Goal: Information Seeking & Learning: Find contact information

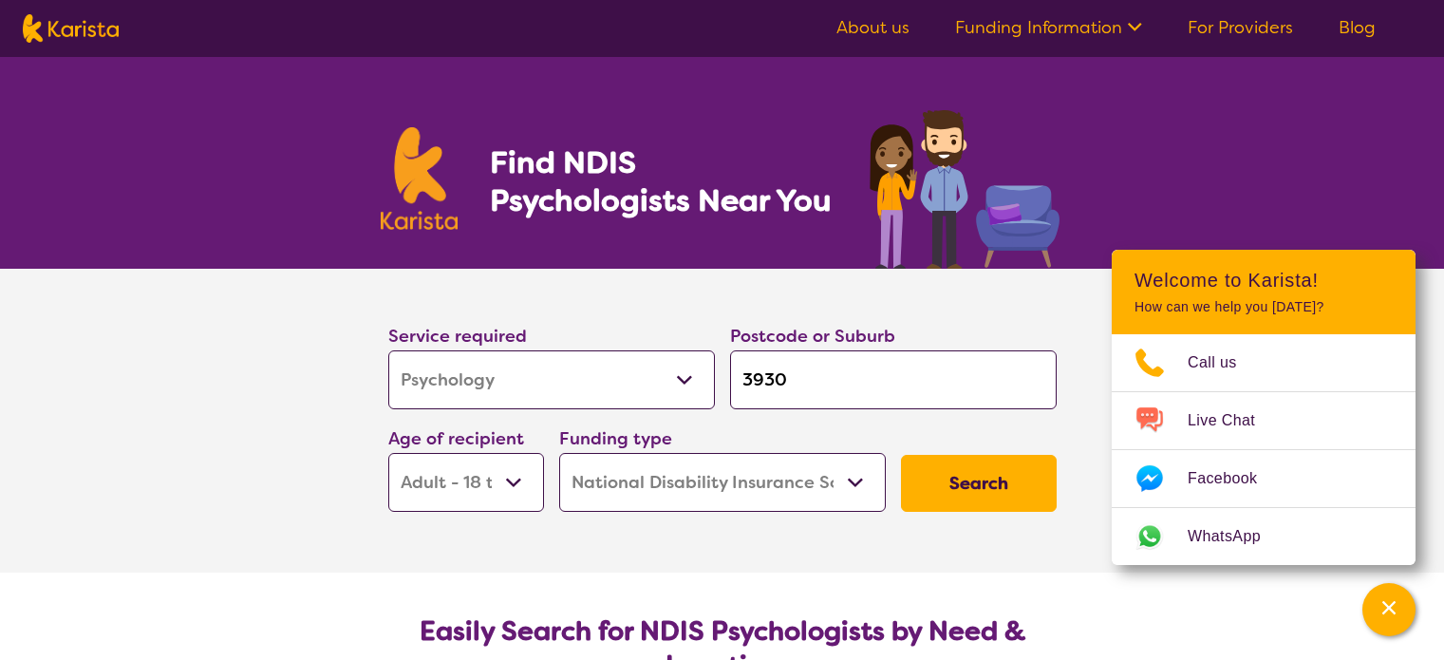
select select "Psychology"
select select "AD"
select select "NDIS"
select select "Psychology"
select select "AD"
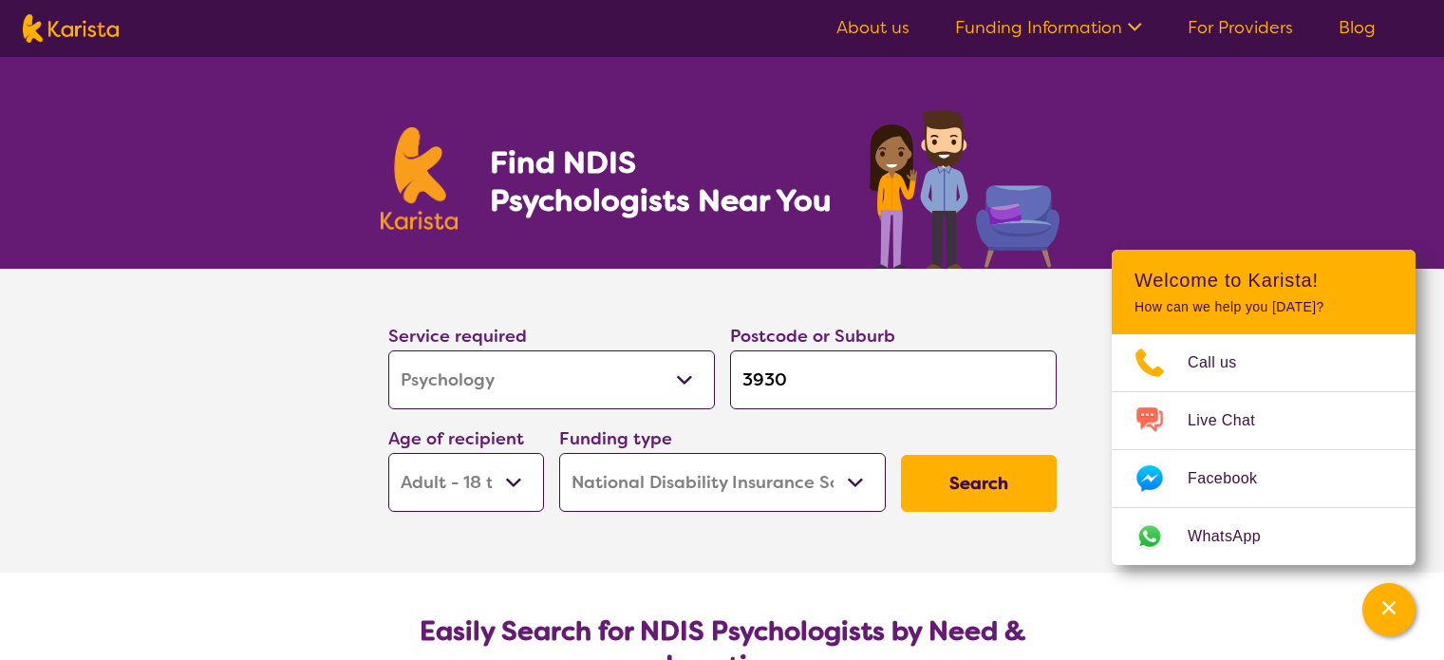
select select "NDIS"
click at [489, 465] on select "Early Childhood - 0 to 9 Child - 10 to 11 Adolescent - 12 to 17 Adult - 18 to 6…" at bounding box center [466, 482] width 156 height 59
click at [388, 453] on select "Early Childhood - 0 to 9 Child - 10 to 11 Adolescent - 12 to 17 Adult - 18 to 6…" at bounding box center [466, 482] width 156 height 59
click at [686, 511] on div "Funding type Home Care Package (HCP) National Disability Insurance Scheme (NDIS…" at bounding box center [723, 468] width 342 height 103
click at [940, 358] on input "3930" at bounding box center [893, 379] width 327 height 59
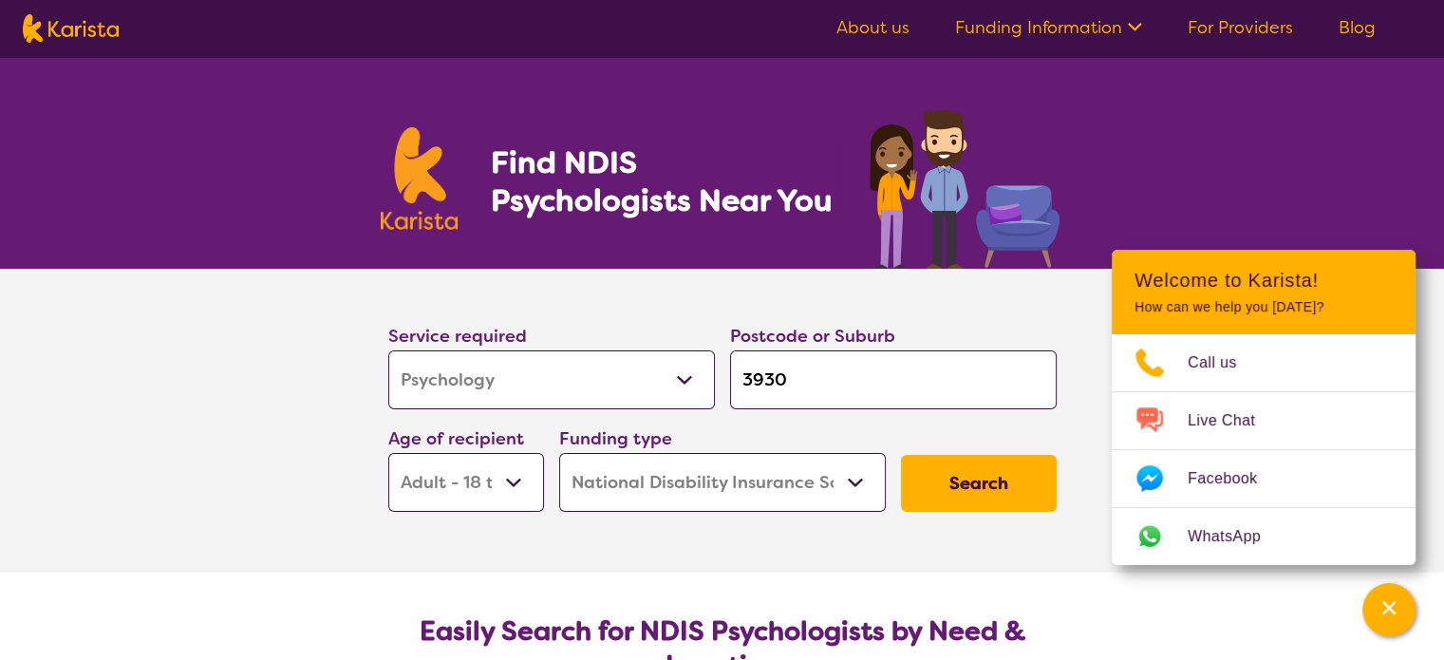
click at [794, 383] on input "3930" at bounding box center [893, 379] width 327 height 59
drag, startPoint x: 794, startPoint y: 383, endPoint x: 697, endPoint y: 384, distance: 96.8
click at [697, 384] on div "Service required Allied Health Assistant Assessment ([MEDICAL_DATA] or [MEDICAL…" at bounding box center [723, 416] width 684 height 205
drag, startPoint x: 822, startPoint y: 379, endPoint x: 482, endPoint y: 384, distance: 339.9
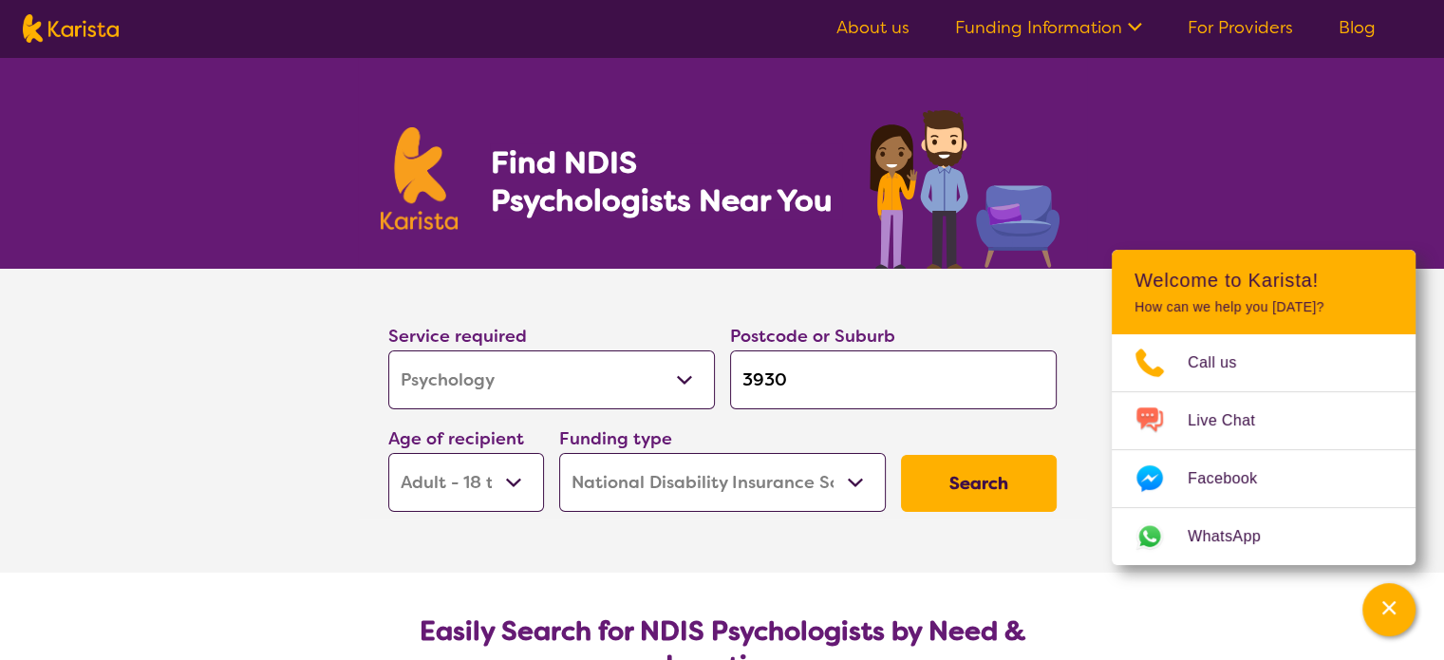
click at [486, 384] on div "Service required Allied Health Assistant Assessment ([MEDICAL_DATA] or [MEDICAL…" at bounding box center [723, 416] width 684 height 205
type input "3"
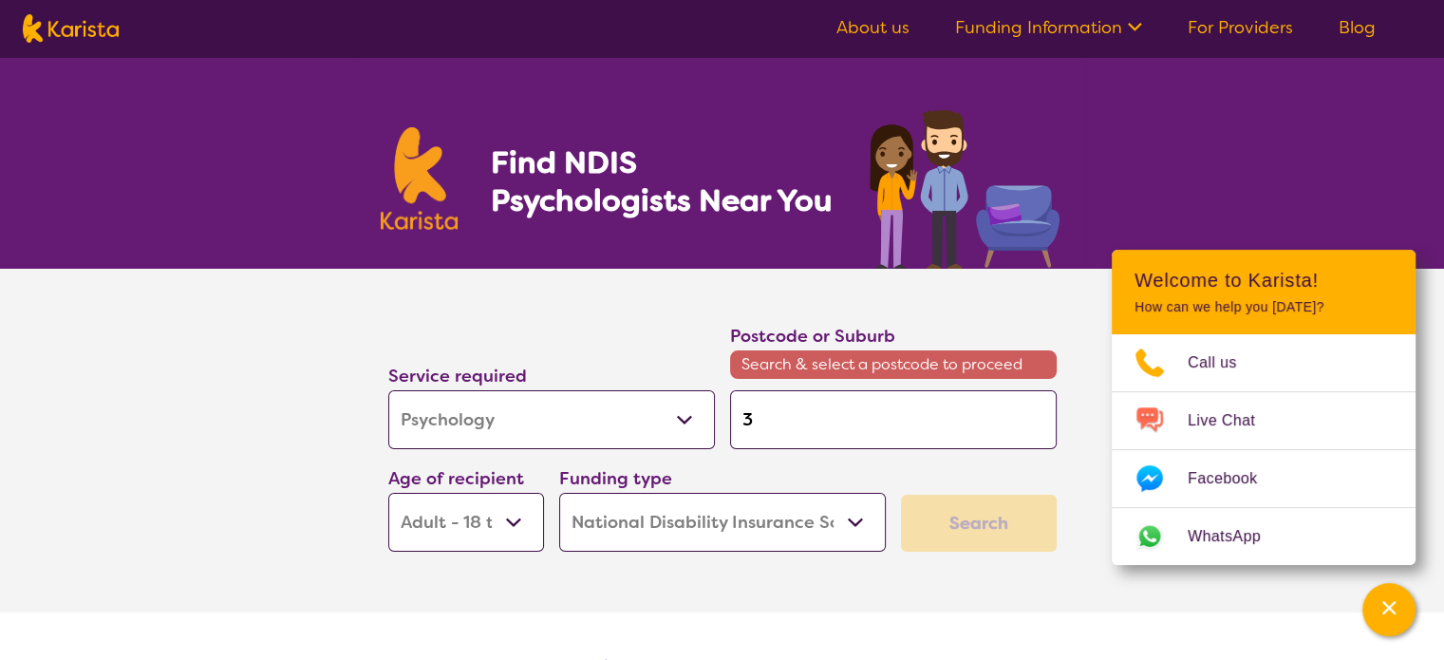
type input "31"
type input "319"
type input "3194"
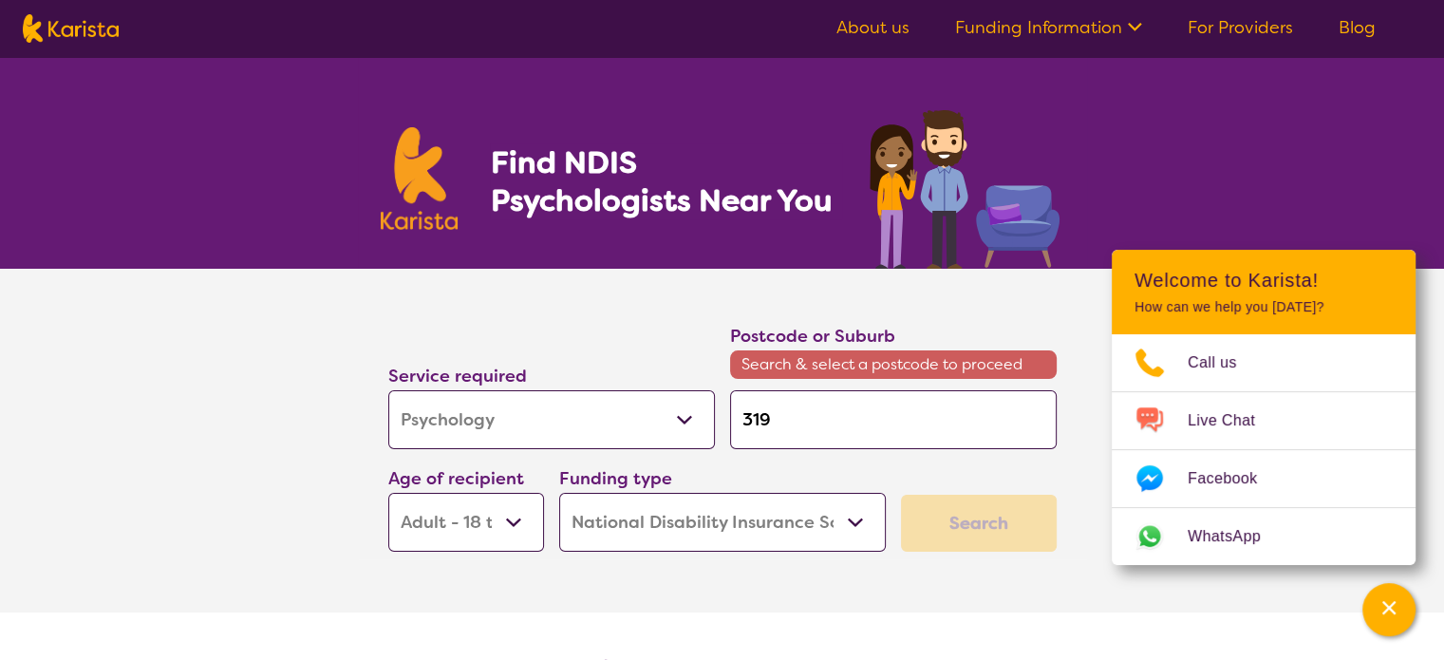
type input "3194"
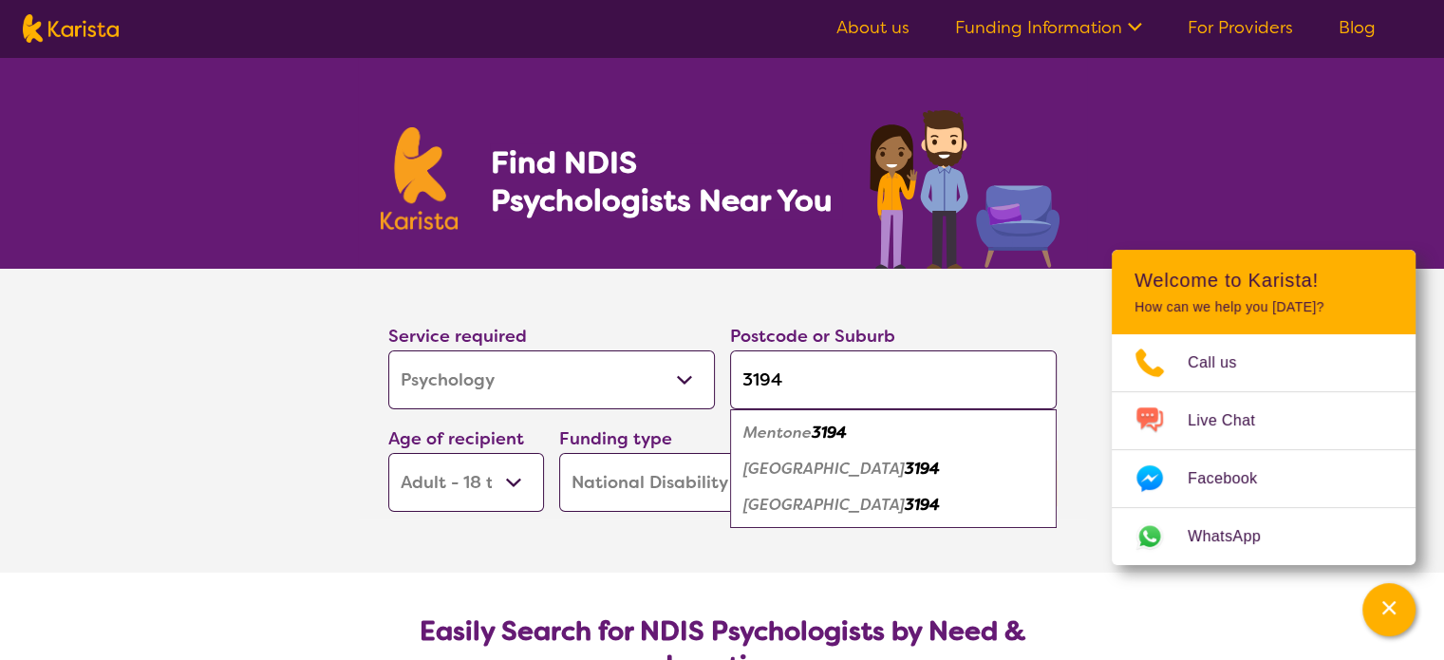
type input "3194"
click at [815, 440] on em "3194" at bounding box center [829, 432] width 35 height 20
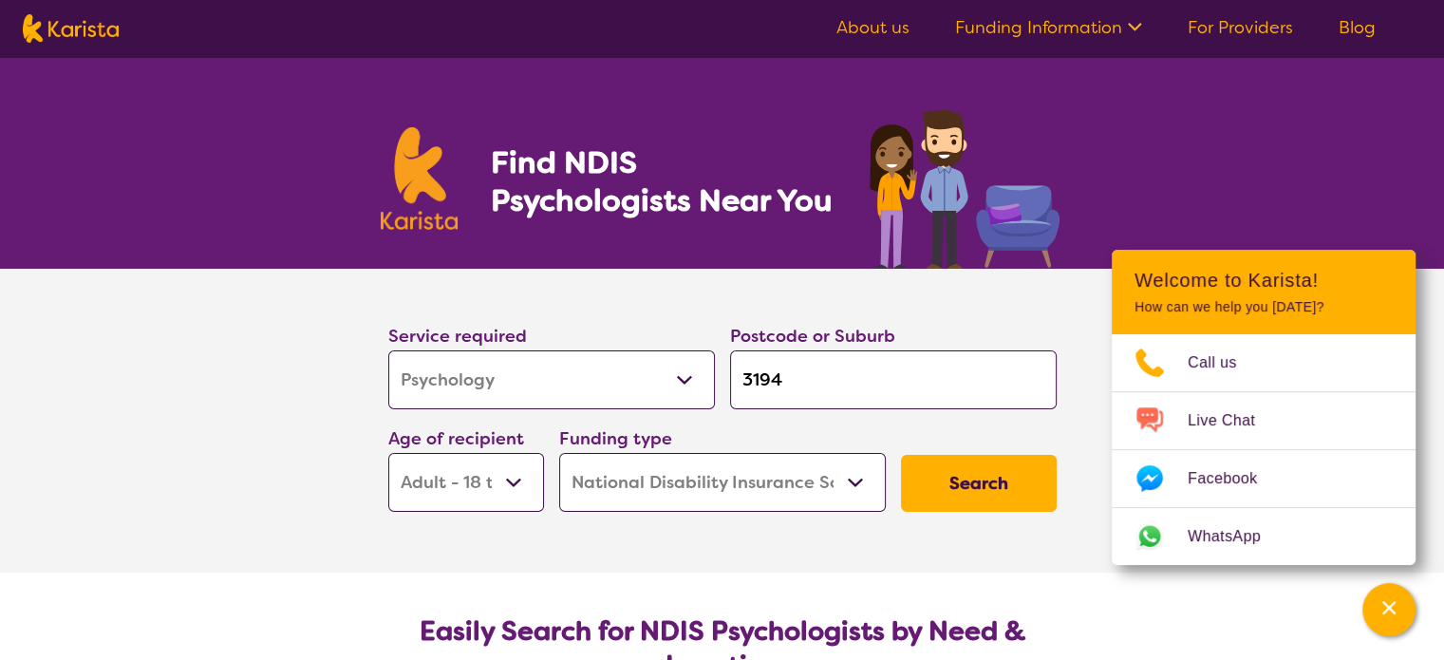
click at [735, 370] on input "3194" at bounding box center [893, 379] width 327 height 59
click at [800, 389] on input "3194" at bounding box center [893, 379] width 327 height 59
click at [951, 474] on button "Search" at bounding box center [979, 483] width 156 height 57
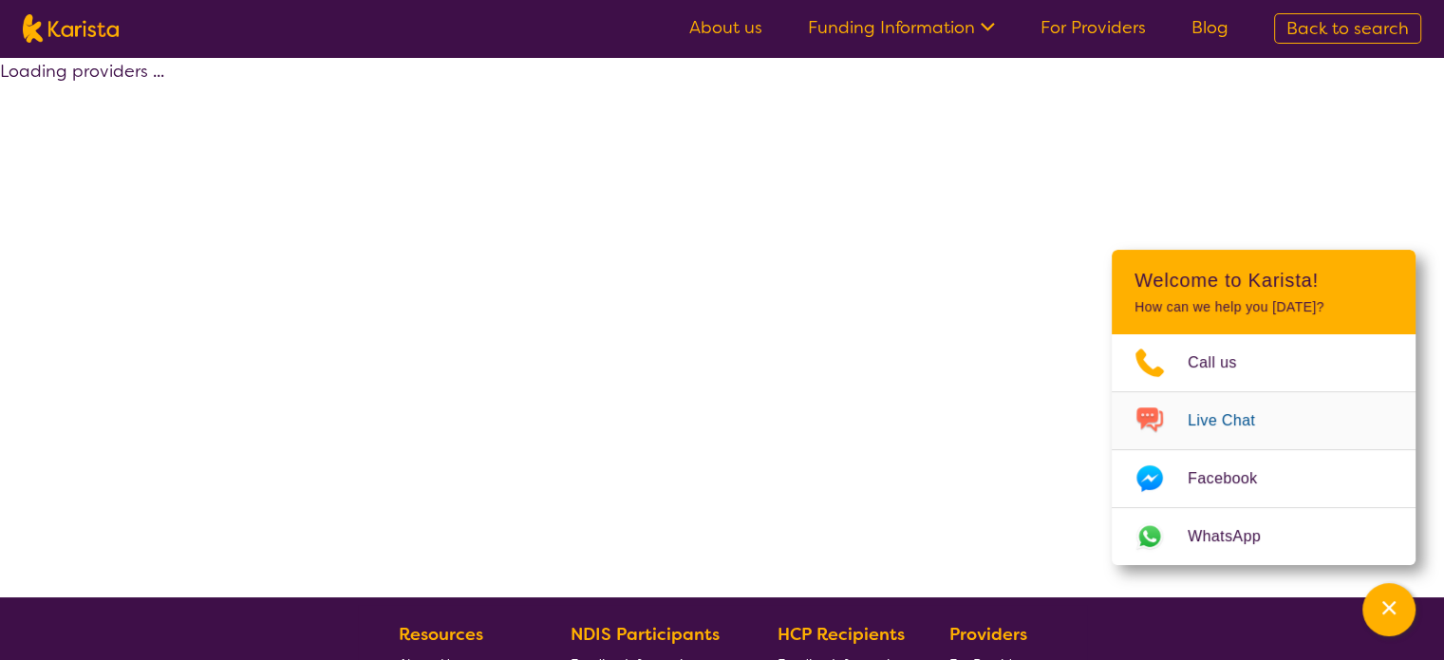
select select "by_score"
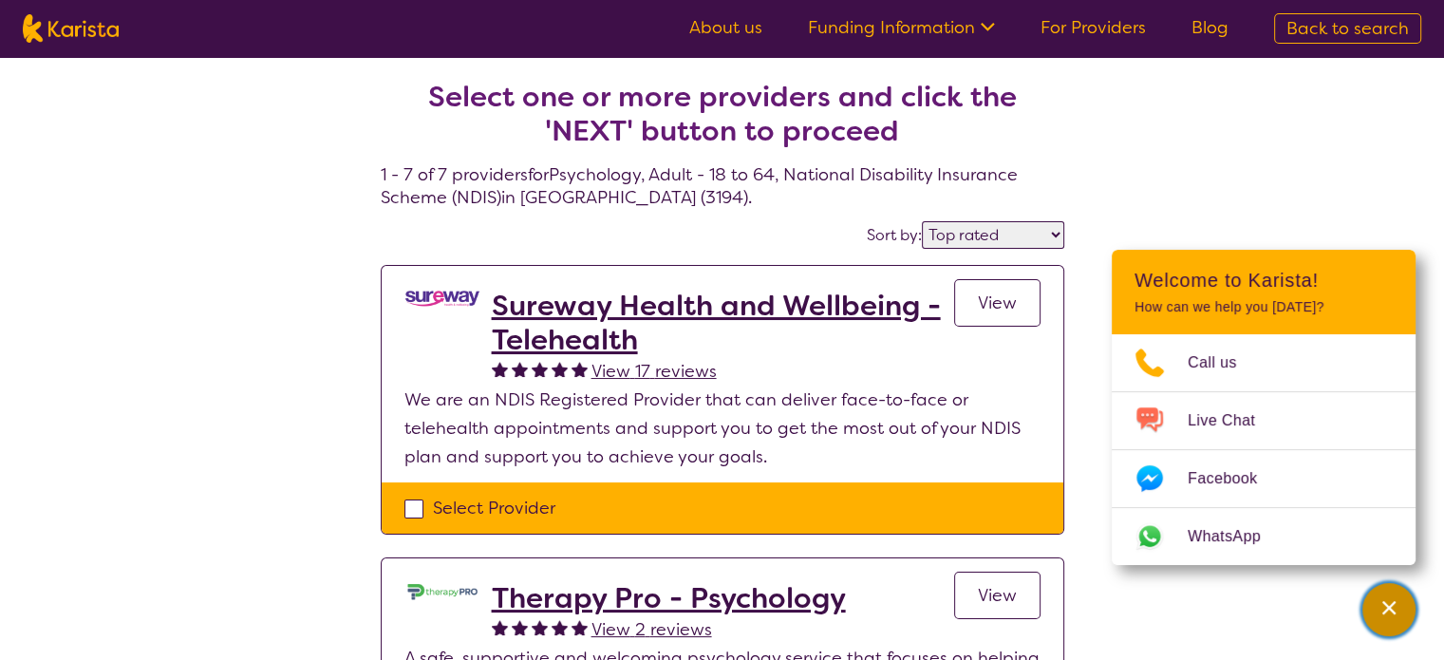
click at [1389, 614] on icon "Channel Menu" at bounding box center [1388, 607] width 19 height 19
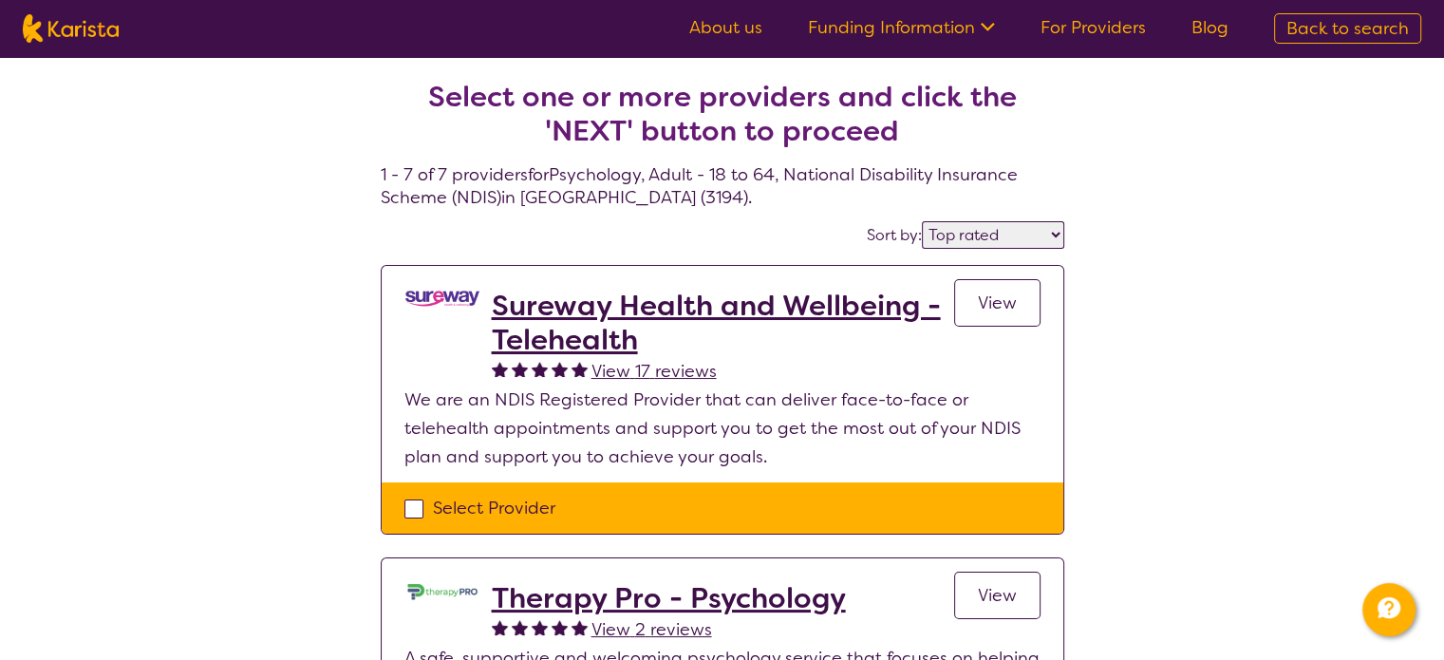
drag, startPoint x: 573, startPoint y: 338, endPoint x: 1205, endPoint y: 345, distance: 631.3
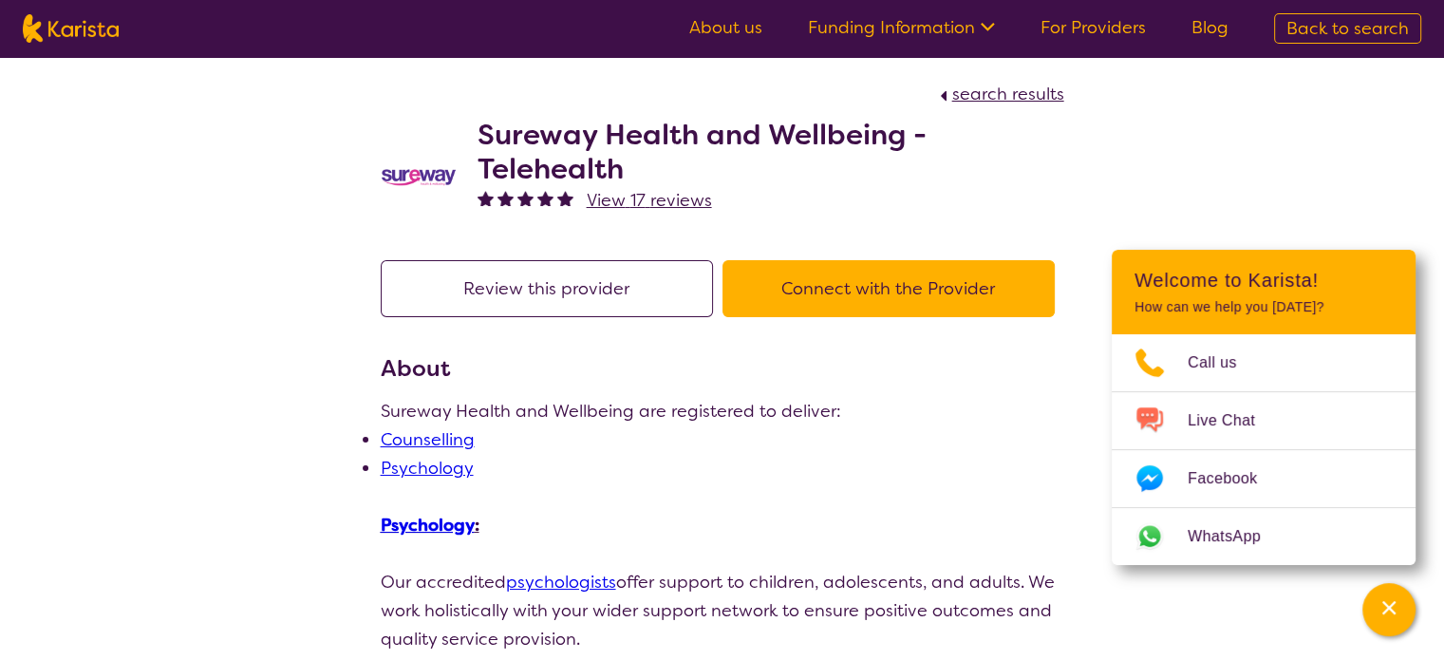
click at [899, 293] on button "Connect with the Provider" at bounding box center [888, 288] width 332 height 57
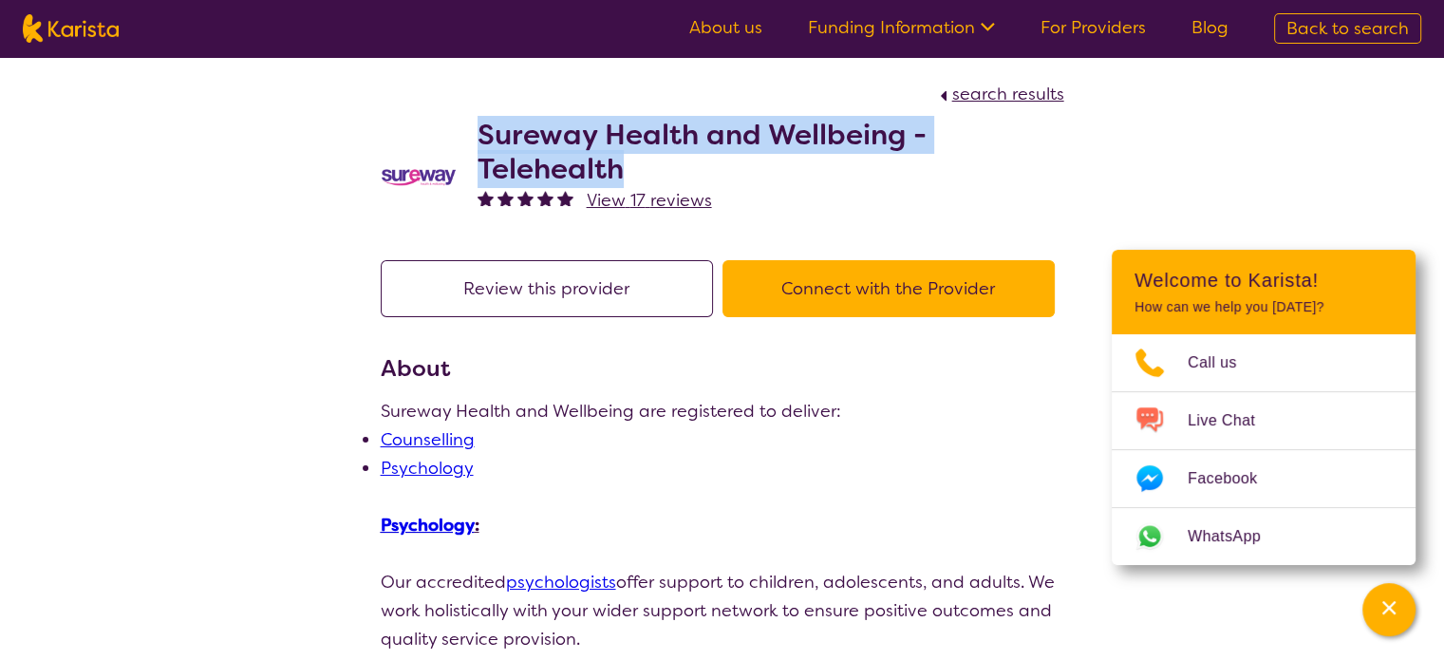
drag, startPoint x: 650, startPoint y: 171, endPoint x: 475, endPoint y: 140, distance: 178.4
click at [475, 140] on div "Sureway Health and Wellbeing - Telehealth View 17 reviews" at bounding box center [723, 172] width 684 height 129
copy h2 "Sureway Health and Wellbeing - Telehealth"
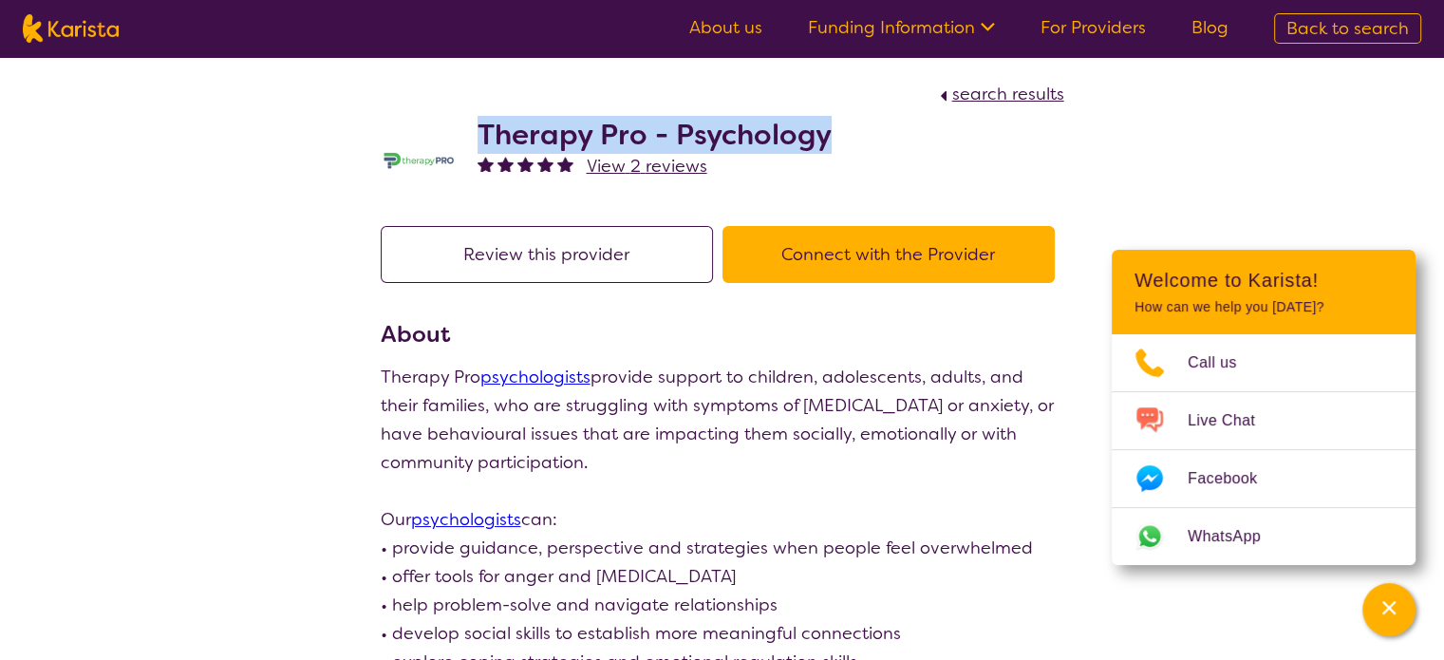
drag, startPoint x: 853, startPoint y: 134, endPoint x: 476, endPoint y: 140, distance: 377.9
click at [476, 140] on div "Therapy Pro - Psychology View 2 reviews" at bounding box center [723, 155] width 684 height 95
copy h2 "Therapy Pro - Psychology"
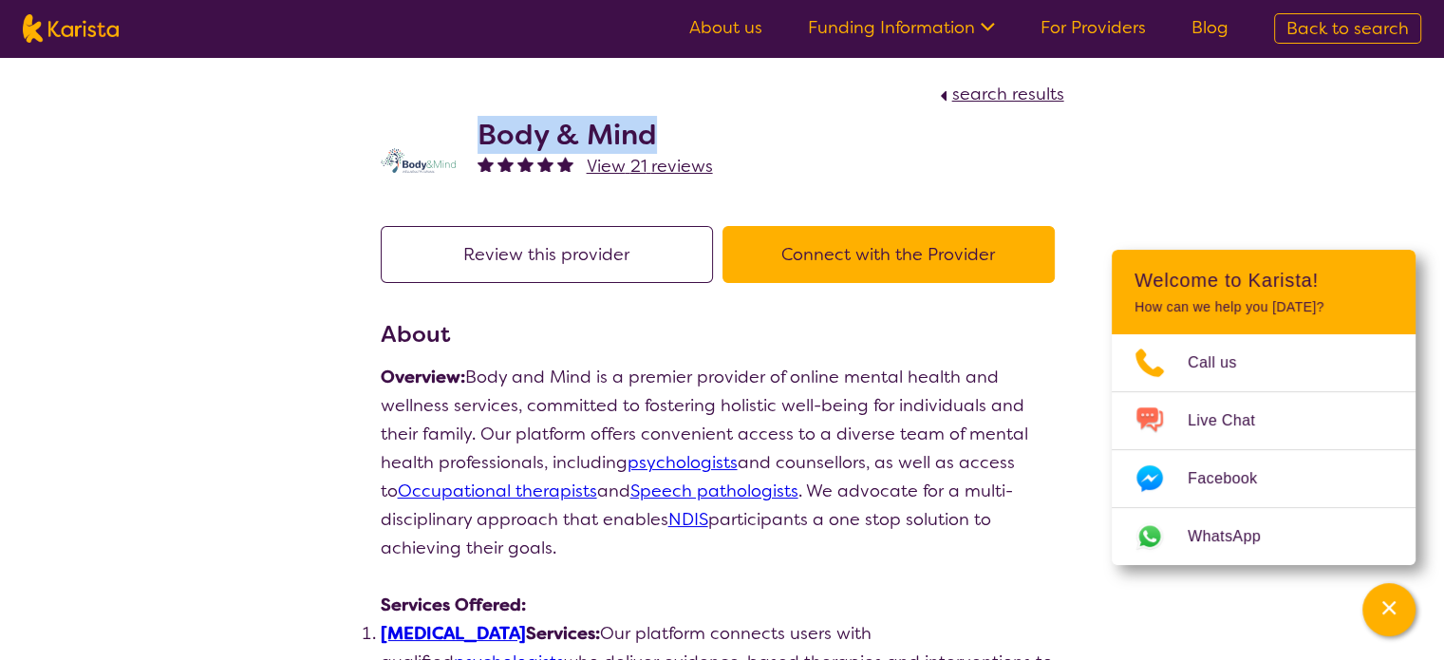
drag, startPoint x: 647, startPoint y: 140, endPoint x: 478, endPoint y: 142, distance: 169.0
click at [478, 142] on h2 "Body & Mind" at bounding box center [595, 135] width 235 height 34
copy h2 "Body & Mind"
